Goal: Entertainment & Leisure: Browse casually

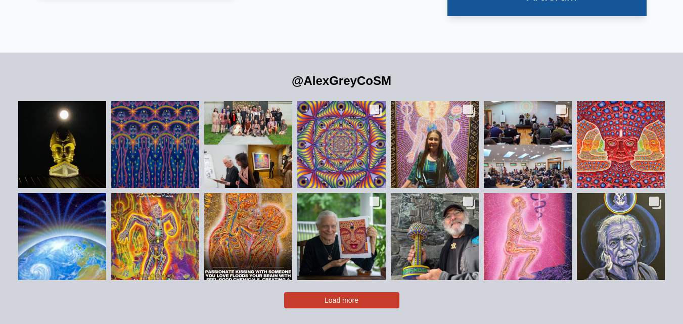
scroll to position [2183, 0]
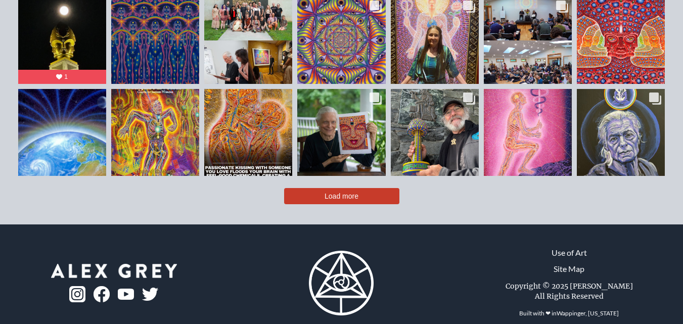
click at [366, 188] on button "Load more" at bounding box center [341, 196] width 115 height 16
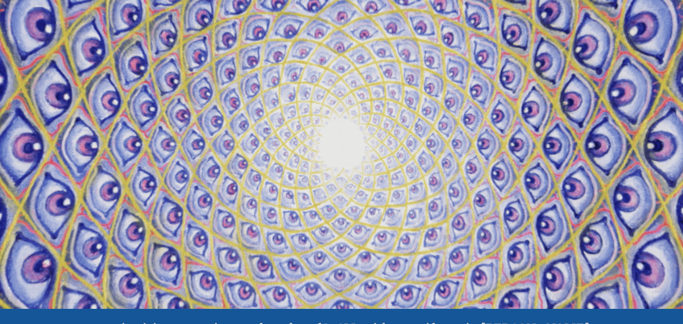
scroll to position [0, 0]
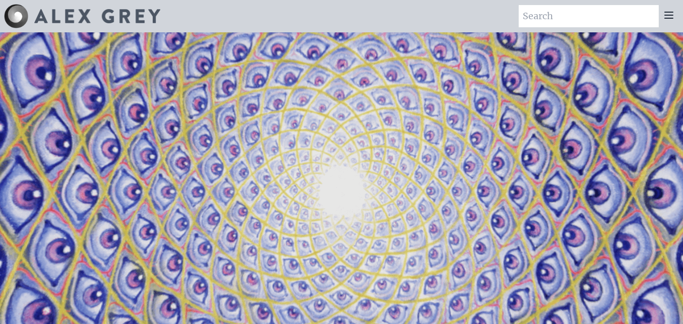
click at [669, 14] on icon at bounding box center [669, 15] width 12 height 12
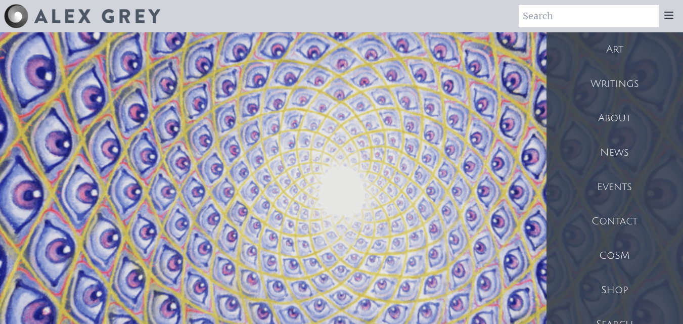
click at [647, 42] on div "Art" at bounding box center [615, 49] width 137 height 34
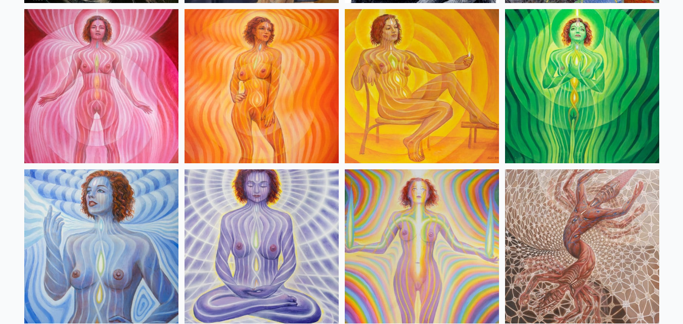
scroll to position [745, 0]
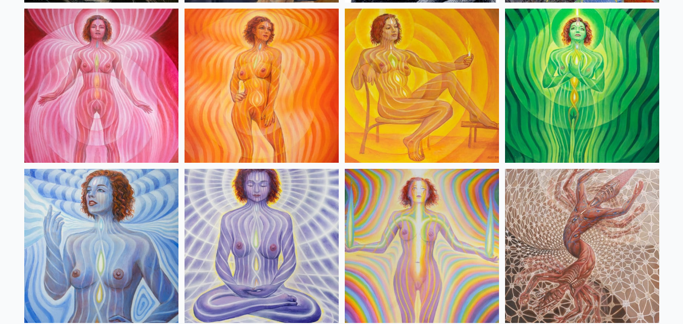
click at [438, 225] on img at bounding box center [422, 246] width 154 height 154
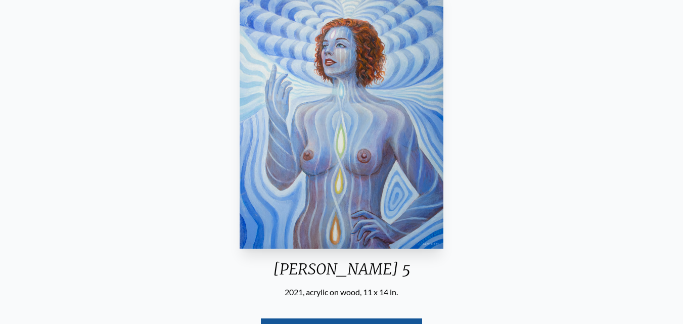
scroll to position [106, 0]
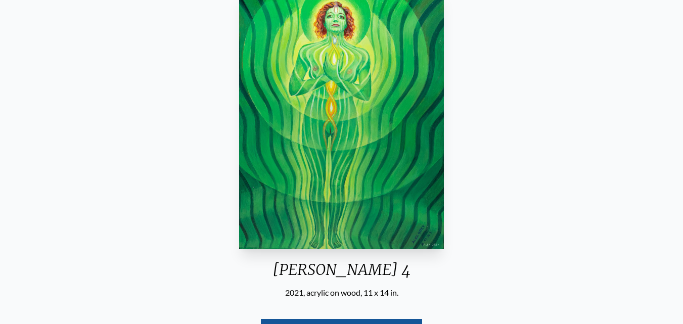
click at [410, 138] on img "6 / 14" at bounding box center [341, 119] width 205 height 259
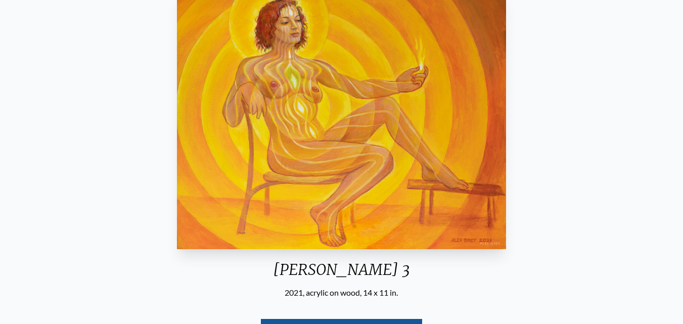
click at [392, 132] on img "5 / 14" at bounding box center [342, 119] width 330 height 259
click at [340, 118] on img "5 / 14" at bounding box center [342, 119] width 330 height 259
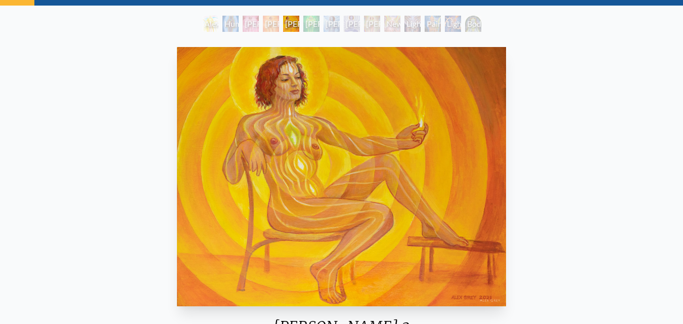
click at [340, 118] on img "5 / 14" at bounding box center [342, 176] width 330 height 259
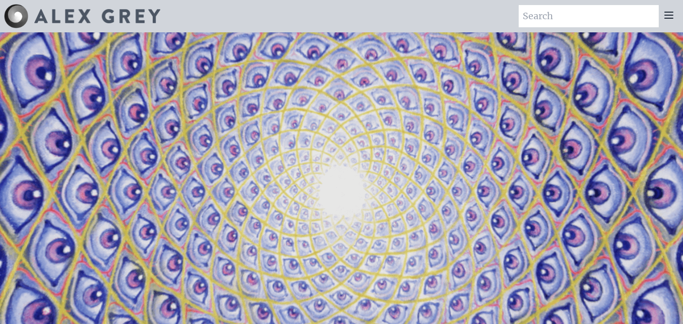
click at [675, 16] on div at bounding box center [669, 16] width 20 height 22
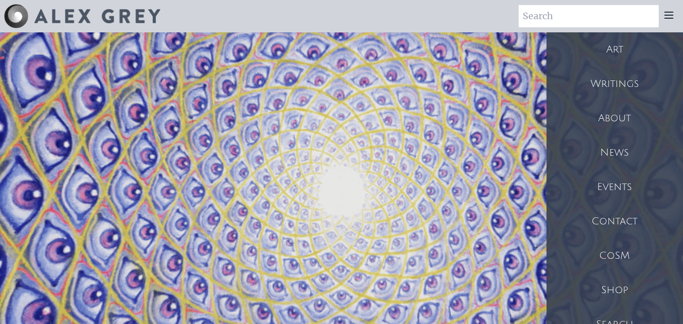
click at [642, 36] on div "Art" at bounding box center [615, 49] width 137 height 34
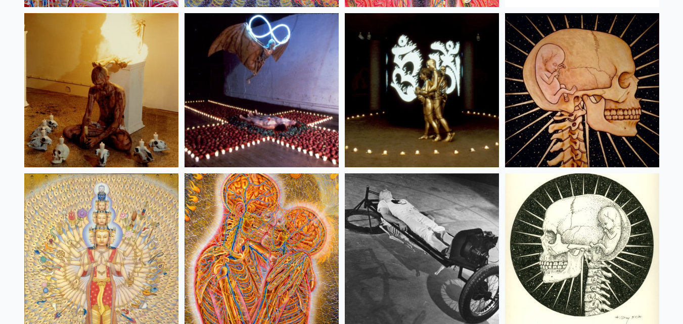
scroll to position [11480, 0]
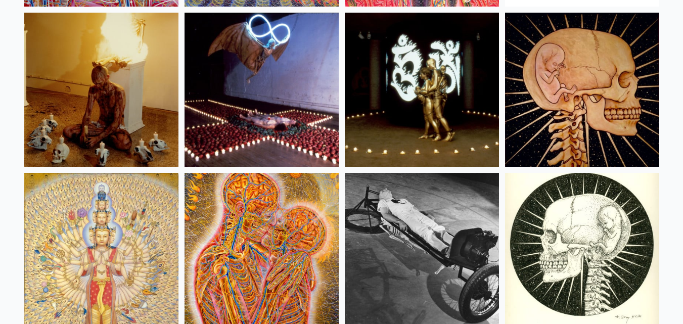
click at [235, 106] on img at bounding box center [262, 90] width 154 height 154
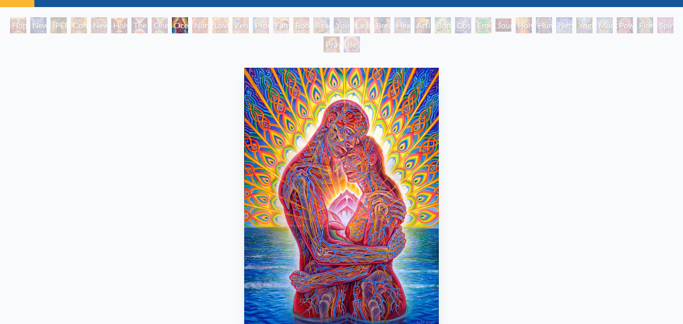
scroll to position [48, 0]
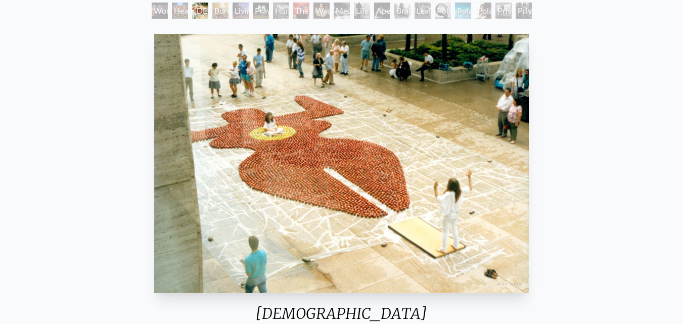
scroll to position [63, 0]
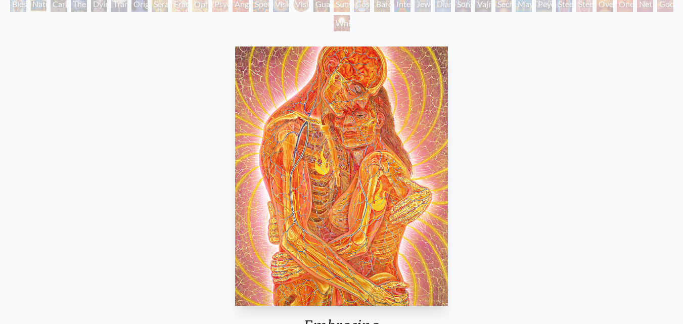
scroll to position [108, 0]
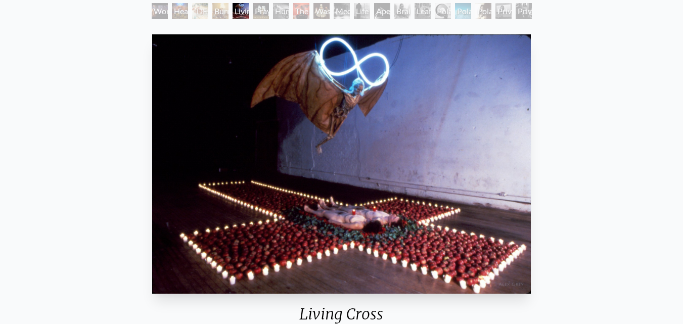
scroll to position [61, 0]
